Goal: Task Accomplishment & Management: Manage account settings

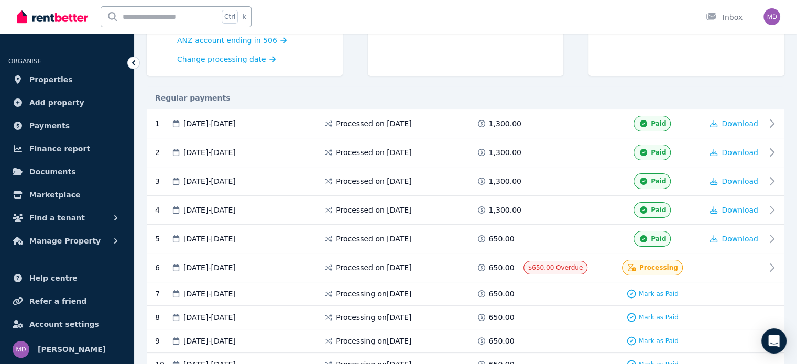
scroll to position [210, 0]
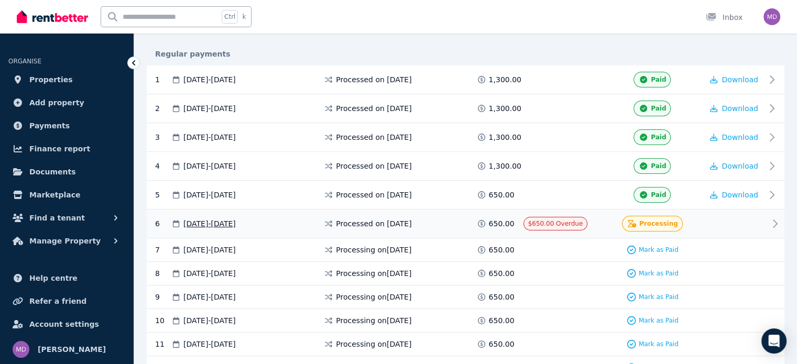
click at [391, 219] on span "Processed on [DATE]" at bounding box center [373, 224] width 75 height 10
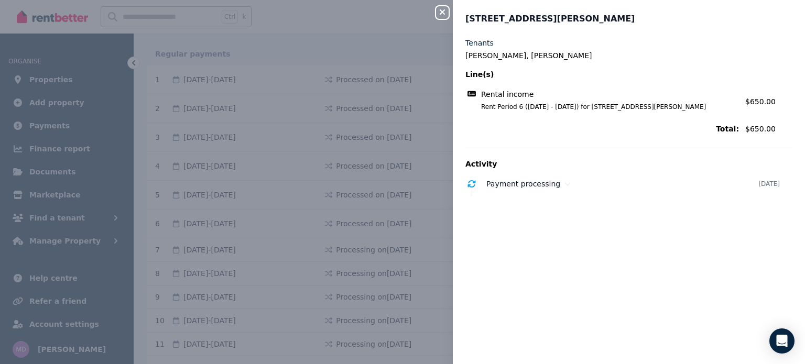
click at [442, 13] on icon "button" at bounding box center [442, 11] width 5 height 5
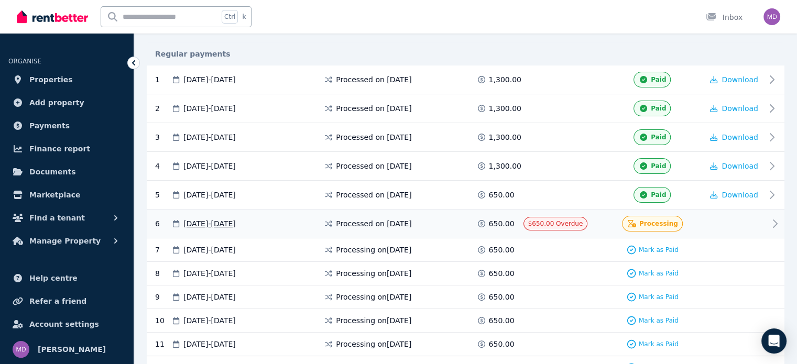
click at [556, 220] on span "$650.00 Overdue" at bounding box center [555, 223] width 55 height 7
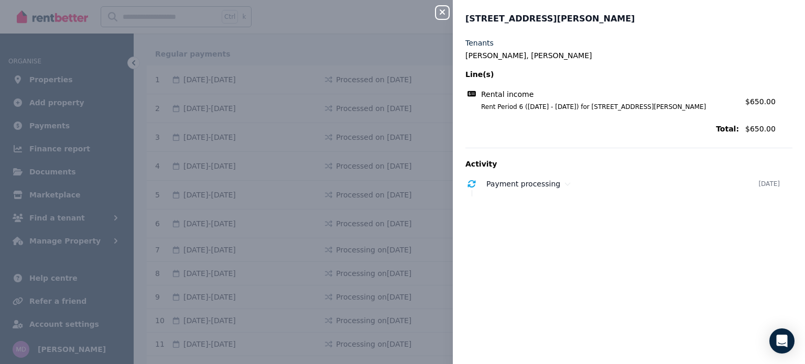
click at [444, 13] on icon "button" at bounding box center [442, 12] width 13 height 8
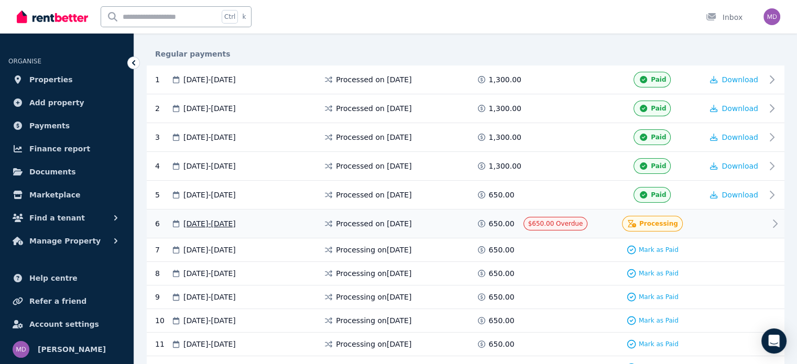
click at [737, 218] on div at bounding box center [734, 224] width 63 height 16
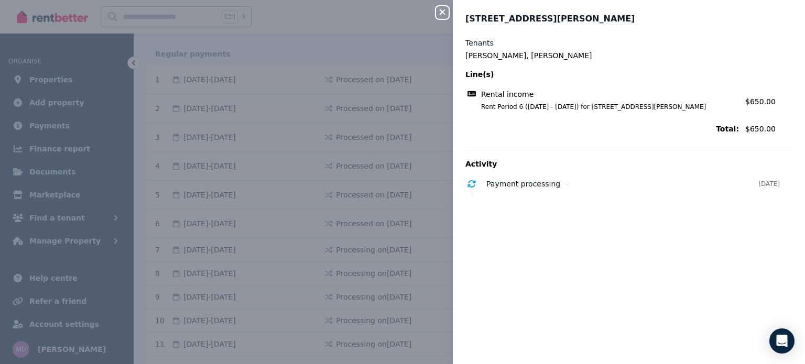
click at [441, 14] on icon "button" at bounding box center [442, 11] width 5 height 5
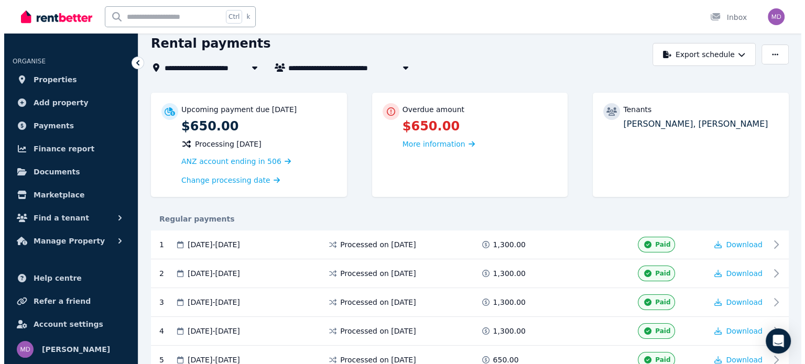
scroll to position [0, 0]
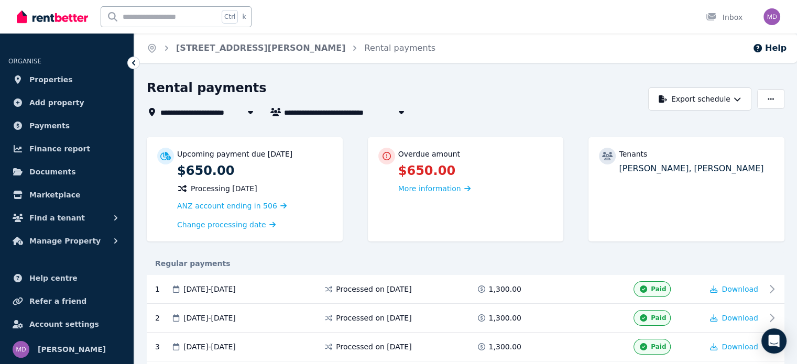
click at [129, 61] on icon at bounding box center [133, 63] width 10 height 10
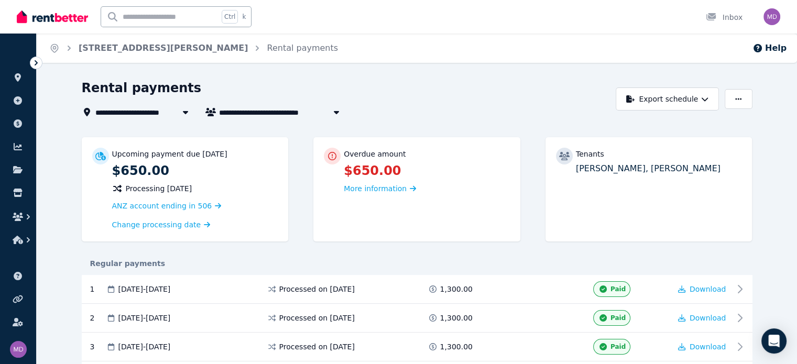
click at [36, 61] on icon at bounding box center [36, 62] width 3 height 5
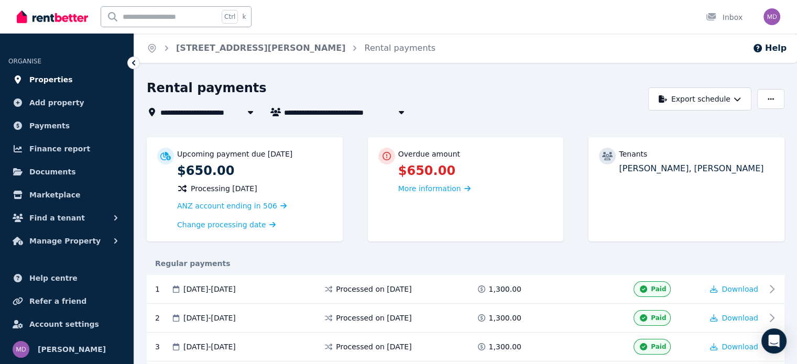
click at [46, 79] on span "Properties" at bounding box center [51, 79] width 44 height 13
